Goal: Task Accomplishment & Management: Manage account settings

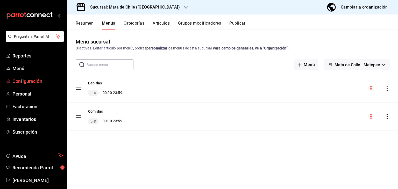
click at [20, 78] on span "Configuración" at bounding box center [37, 81] width 50 height 7
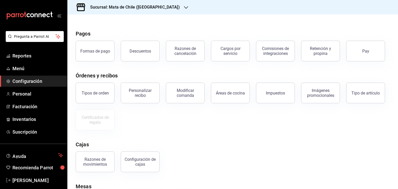
scroll to position [12, 0]
click at [191, 96] on div "Modificar comanda" at bounding box center [185, 94] width 32 height 10
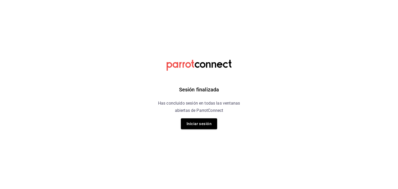
click at [194, 130] on div "Sesión finalizada Has concluido sesión en todas las ventanas abiertas de Parrot…" at bounding box center [199, 94] width 131 height 189
click at [194, 124] on button "Iniciar sesión" at bounding box center [199, 123] width 36 height 11
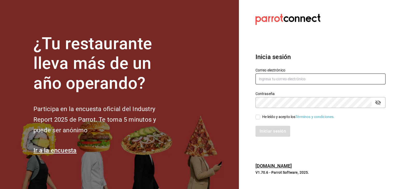
type input "[EMAIL_ADDRESS][DOMAIN_NAME]"
click at [258, 118] on input "He leído y acepto los Términos y condiciones." at bounding box center [257, 117] width 5 height 5
checkbox input "true"
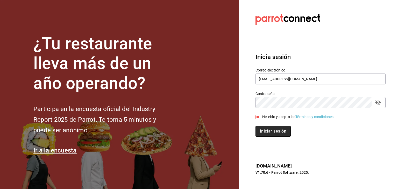
click at [267, 130] on button "Iniciar sesión" at bounding box center [272, 131] width 35 height 11
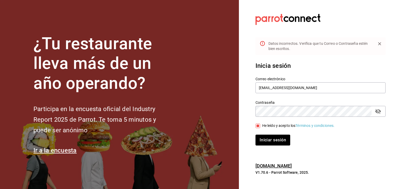
click at [373, 110] on div "Contraseña" at bounding box center [320, 111] width 130 height 11
click at [378, 111] on icon "passwordField" at bounding box center [378, 111] width 6 height 6
click at [275, 139] on button "Iniciar sesión" at bounding box center [272, 140] width 35 height 11
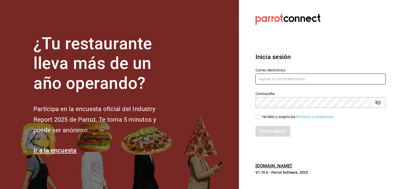
type input "[EMAIL_ADDRESS][DOMAIN_NAME]"
click at [259, 117] on input "He leído y acepto los Términos y condiciones." at bounding box center [257, 117] width 5 height 5
checkbox input "true"
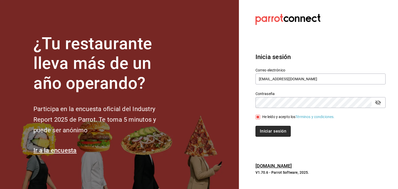
click at [271, 127] on button "Iniciar sesión" at bounding box center [272, 131] width 35 height 11
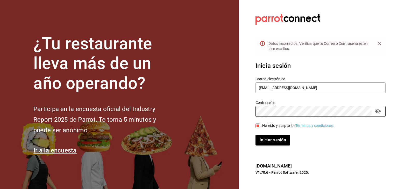
click at [375, 117] on div "He leído y acepto los Términos y condiciones." at bounding box center [317, 123] width 136 height 12
click at [377, 115] on button "passwordField" at bounding box center [377, 111] width 9 height 9
click at [265, 141] on button "Iniciar sesión" at bounding box center [272, 140] width 35 height 11
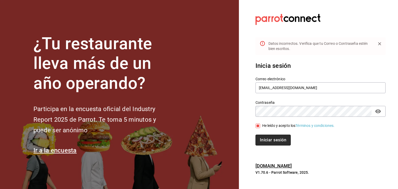
click at [275, 138] on button "Iniciar sesión" at bounding box center [272, 140] width 35 height 11
click at [278, 141] on button "Iniciar sesión" at bounding box center [272, 140] width 35 height 11
click at [240, 92] on section "Datos incorrectos. Verifica que tu Correo o Contraseña estén bien escritos. Ini…" at bounding box center [318, 94] width 159 height 189
click at [262, 140] on button "Iniciar sesión" at bounding box center [272, 140] width 35 height 11
click at [282, 142] on button "Iniciar sesión" at bounding box center [272, 140] width 35 height 11
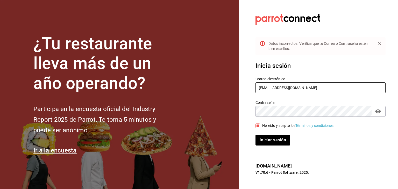
click at [320, 91] on input "[EMAIL_ADDRESS][DOMAIN_NAME]" at bounding box center [320, 87] width 130 height 11
type input "[EMAIL_ADDRESS][DOMAIN_NAME]"
click at [244, 122] on section "Datos incorrectos. Verifica que tu Correo o Contraseña estén bien escritos. Ini…" at bounding box center [318, 94] width 159 height 189
click at [273, 146] on div "Inicia sesión Correo electrónico elhumberto@yahoo.com Contraseña Contraseña He …" at bounding box center [320, 103] width 130 height 97
click at [269, 137] on button "Iniciar sesión" at bounding box center [272, 140] width 35 height 11
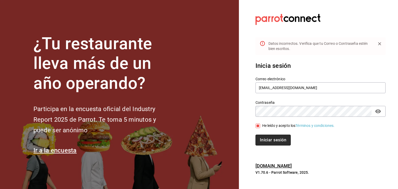
click at [268, 136] on button "Iniciar sesión" at bounding box center [272, 140] width 35 height 11
click at [381, 45] on icon "Close" at bounding box center [379, 43] width 5 height 5
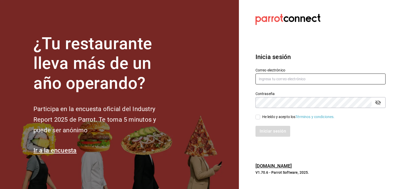
type input "[EMAIL_ADDRESS][DOMAIN_NAME]"
click at [259, 114] on label "He leído y acepto los Términos y condiciones." at bounding box center [294, 116] width 79 height 5
click at [259, 115] on input "He leído y acepto los Términos y condiciones." at bounding box center [257, 117] width 5 height 5
checkbox input "true"
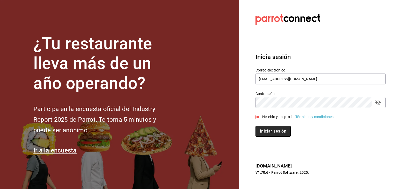
click at [265, 132] on button "Iniciar sesión" at bounding box center [272, 131] width 35 height 11
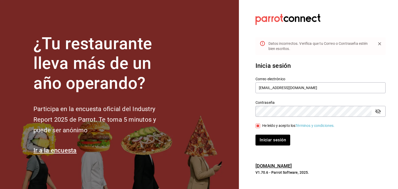
click at [384, 113] on div "Contraseña" at bounding box center [320, 111] width 130 height 11
click at [375, 111] on icon "passwordField" at bounding box center [378, 111] width 6 height 5
click at [282, 140] on button "Iniciar sesión" at bounding box center [272, 140] width 35 height 11
click at [246, 106] on section "Datos incorrectos. Verifica que tu Correo o Contraseña estén bien escritos. Ini…" at bounding box center [318, 94] width 159 height 189
click at [247, 138] on section "Datos incorrectos. Verifica que tu Correo o Contraseña estén bien escritos. Ini…" at bounding box center [318, 94] width 159 height 189
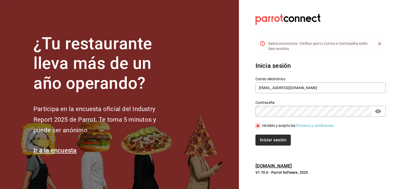
click at [265, 143] on button "Iniciar sesión" at bounding box center [272, 140] width 35 height 11
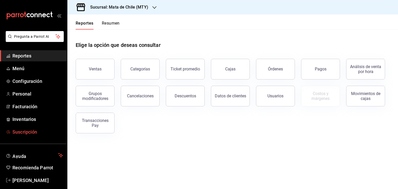
scroll to position [6, 0]
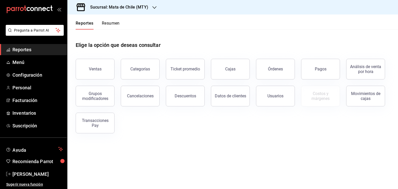
click at [85, 151] on main "Elige la opción que deseas consultar Ventas Categorías Ticket promedio Cajas Ór…" at bounding box center [232, 109] width 330 height 159
click at [107, 10] on h3 "Sucursal: Mata de Chile (MTY)" at bounding box center [117, 7] width 62 height 6
click at [111, 29] on div "Mata de Chile (Metepec)" at bounding box center [106, 34] width 78 height 12
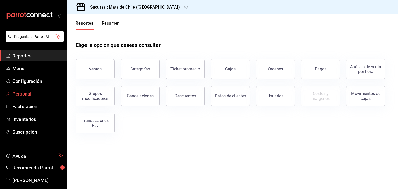
click at [17, 95] on span "Personal" at bounding box center [37, 93] width 50 height 7
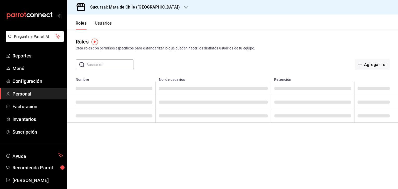
click at [261, 50] on div "Crea roles con permisos específicos para estandarizar lo que pueden hacer los d…" at bounding box center [233, 48] width 314 height 5
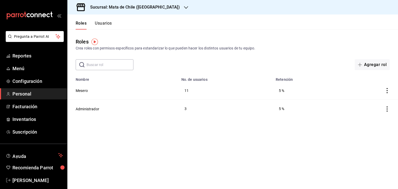
click at [101, 24] on button "Usuarios" at bounding box center [103, 25] width 17 height 9
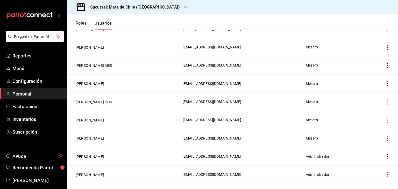
scroll to position [184, 0]
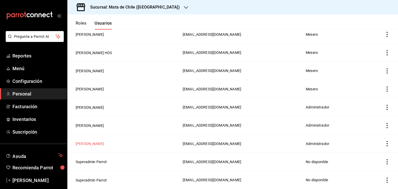
click at [98, 145] on button "[PERSON_NAME]" at bounding box center [90, 143] width 28 height 5
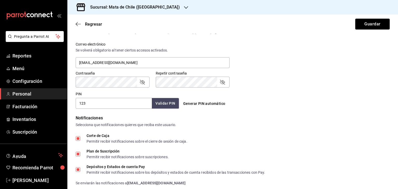
scroll to position [186, 0]
click at [140, 82] on icon "passwordField" at bounding box center [142, 82] width 5 height 5
click at [220, 82] on icon "passwordField" at bounding box center [222, 82] width 6 height 6
click at [114, 102] on input "123" at bounding box center [114, 103] width 76 height 11
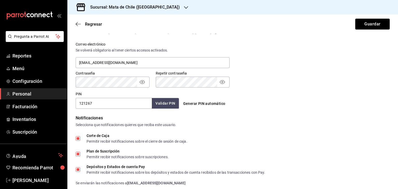
type input "121267"
click at [159, 107] on button "Validar PIN" at bounding box center [164, 103] width 27 height 11
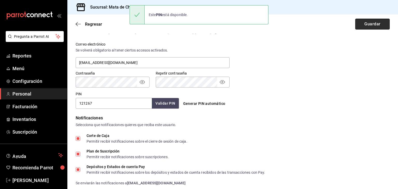
click at [368, 25] on button "Guardar" at bounding box center [372, 24] width 34 height 11
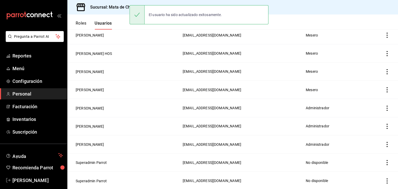
scroll to position [184, 0]
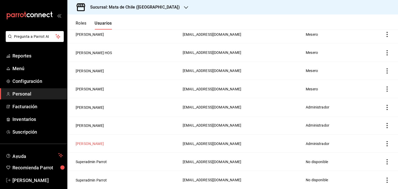
click at [104, 143] on button "[PERSON_NAME]" at bounding box center [90, 143] width 28 height 5
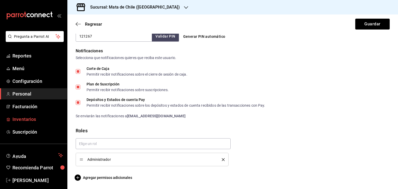
scroll to position [6, 0]
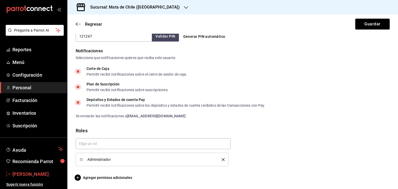
click at [25, 176] on span "[PERSON_NAME]" at bounding box center [37, 174] width 50 height 7
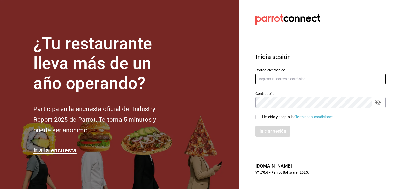
type input "[EMAIL_ADDRESS][DOMAIN_NAME]"
click at [277, 111] on div "He leído y acepto los Términos y condiciones." at bounding box center [317, 114] width 136 height 12
click at [381, 104] on button "passwordField" at bounding box center [377, 102] width 9 height 9
click at [257, 117] on input "He leído y acepto los Términos y condiciones." at bounding box center [257, 117] width 5 height 5
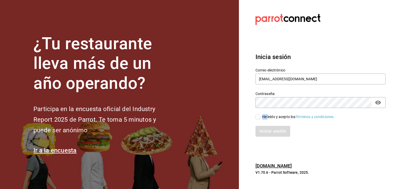
checkbox input "true"
click at [267, 129] on button "Iniciar sesión" at bounding box center [272, 131] width 35 height 11
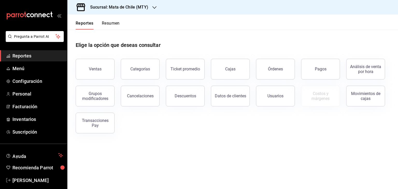
scroll to position [6, 0]
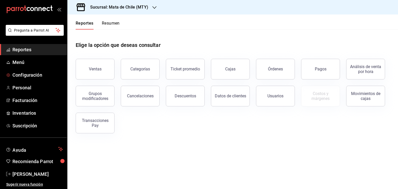
click at [26, 80] on ul "Reportes Menú Configuración Personal Facturación Inventarios Suscripción" at bounding box center [33, 87] width 67 height 87
click at [26, 85] on span "Personal" at bounding box center [37, 87] width 50 height 7
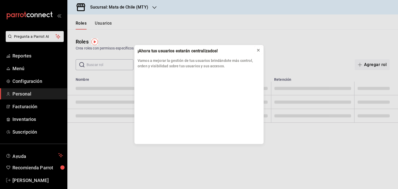
click at [259, 51] on icon at bounding box center [258, 50] width 4 height 4
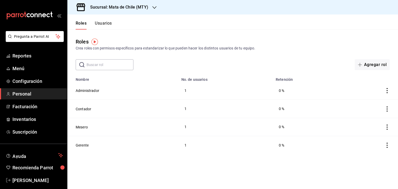
click at [101, 25] on button "Usuarios" at bounding box center [103, 25] width 17 height 9
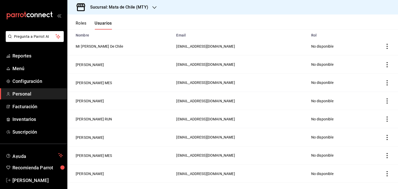
scroll to position [44, 0]
click at [94, 63] on button "[PERSON_NAME]" at bounding box center [90, 64] width 28 height 5
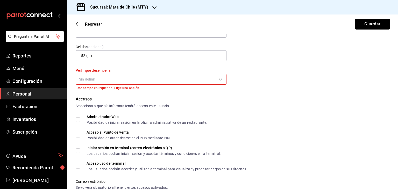
scroll to position [53, 0]
click at [216, 76] on body "Pregunta a Parrot AI Reportes Menú Configuración Personal Facturación Inventari…" at bounding box center [199, 94] width 398 height 189
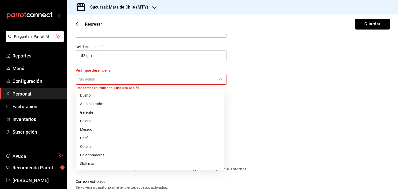
click at [127, 119] on li "Cajero" at bounding box center [150, 121] width 148 height 9
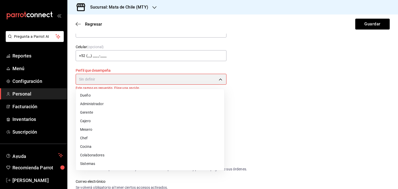
type input "CASHIER"
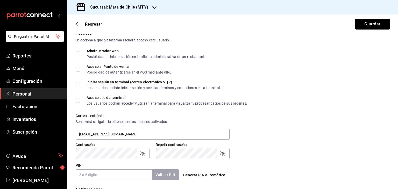
scroll to position [114, 0]
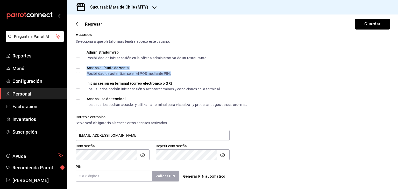
click at [99, 67] on div "Acceso al Punto de venta" at bounding box center [128, 68] width 84 height 4
click at [77, 72] on input "Acceso al Punto de venta Posibilidad de autenticarse en el POS mediante PIN." at bounding box center [78, 70] width 5 height 5
checkbox input "true"
click at [81, 100] on span "Acceso uso de terminal Los usuarios podrán acceder y utilizar la terminal para …" at bounding box center [163, 101] width 167 height 9
click at [80, 100] on input "Acceso uso de terminal Los usuarios podrán acceder y utilizar la terminal para …" at bounding box center [78, 101] width 5 height 5
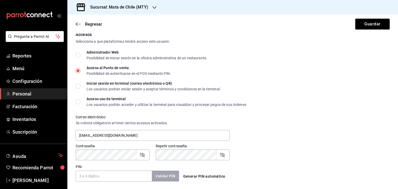
checkbox input "true"
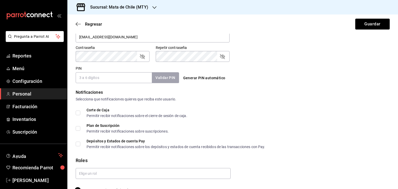
scroll to position [225, 0]
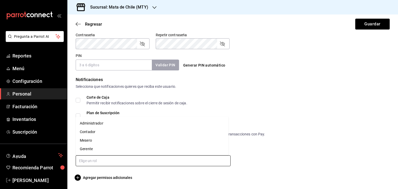
click at [88, 160] on input "text" at bounding box center [153, 160] width 155 height 11
click at [94, 140] on li "Mesero" at bounding box center [152, 140] width 153 height 9
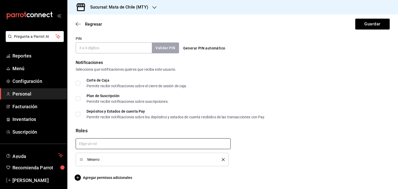
scroll to position [242, 0]
click at [92, 177] on span "Agregar permisos adicionales" at bounding box center [104, 178] width 56 height 6
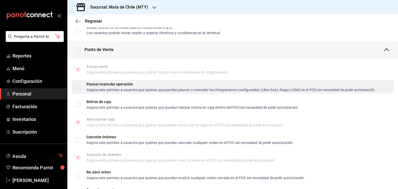
scroll to position [422, 0]
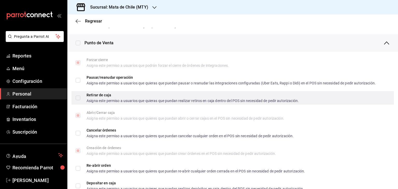
click at [98, 91] on div "Retirar de caja Asigna este permiso a usuarios que quieras que puedan realizar …" at bounding box center [232, 97] width 322 height 13
checkbox input "true"
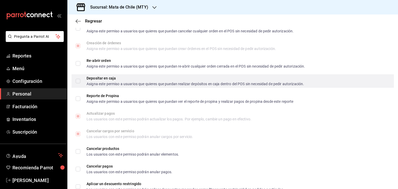
scroll to position [528, 0]
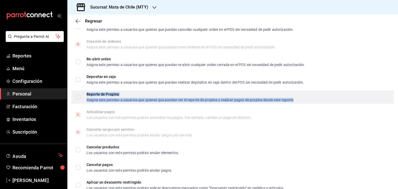
click at [95, 101] on div "Asigna este permiso a usuarios que quieres que puedan ver el reporte de propina…" at bounding box center [189, 100] width 207 height 4
checkbox input "true"
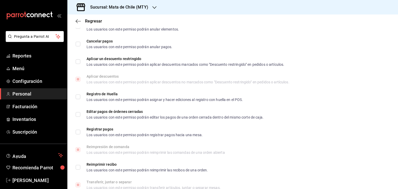
scroll to position [657, 0]
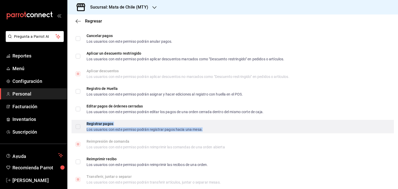
click at [116, 128] on div "Los usuarios con este permiso podrán registrar pagos hacia una mesa." at bounding box center [144, 130] width 116 height 4
checkbox input "true"
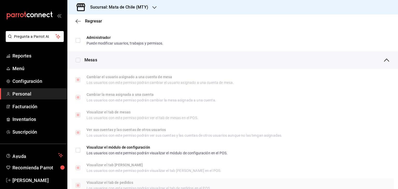
scroll to position [0, 0]
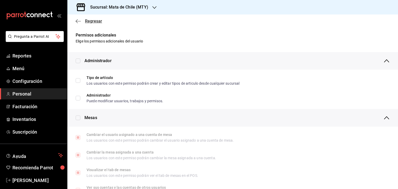
click at [79, 21] on icon "button" at bounding box center [78, 21] width 5 height 5
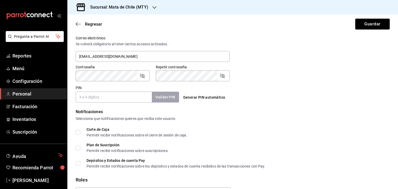
scroll to position [242, 0]
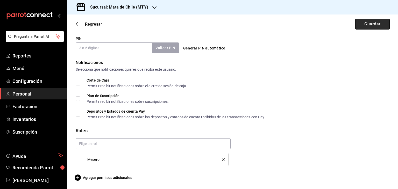
click at [360, 24] on button "Guardar" at bounding box center [372, 24] width 34 height 11
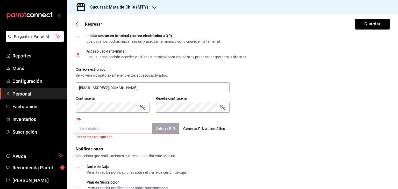
scroll to position [162, 0]
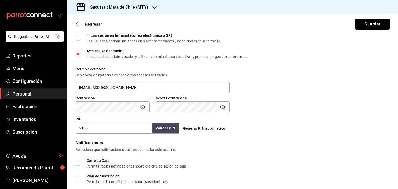
type input "2105"
click at [168, 126] on button "Validar PIN" at bounding box center [164, 128] width 27 height 11
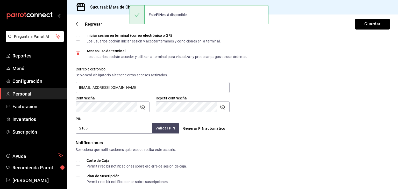
click at [370, 13] on div "Sucursal: Mata de Chile (MTY)" at bounding box center [232, 7] width 330 height 14
click at [369, 26] on button "Guardar" at bounding box center [372, 24] width 34 height 11
